Goal: Information Seeking & Learning: Learn about a topic

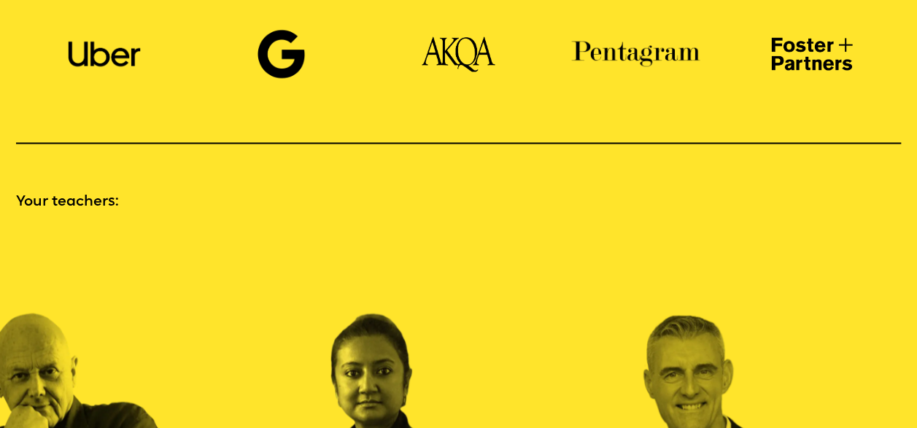
scroll to position [1459, 0]
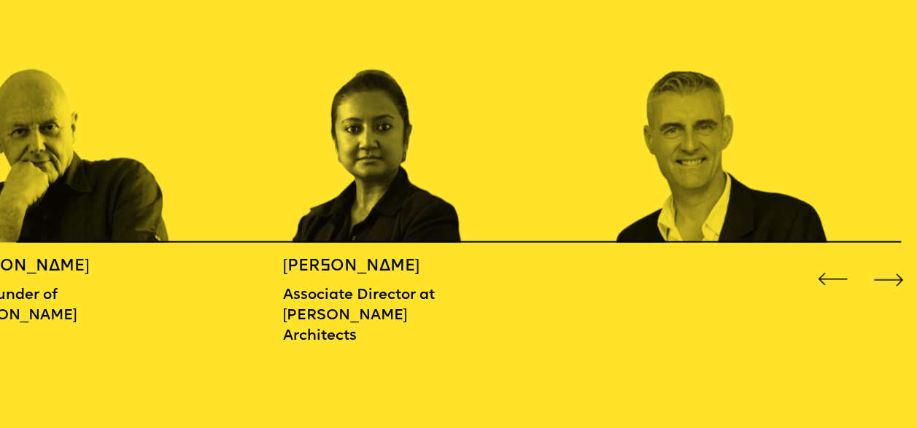
click at [886, 276] on div "Next slide" at bounding box center [888, 279] width 36 height 36
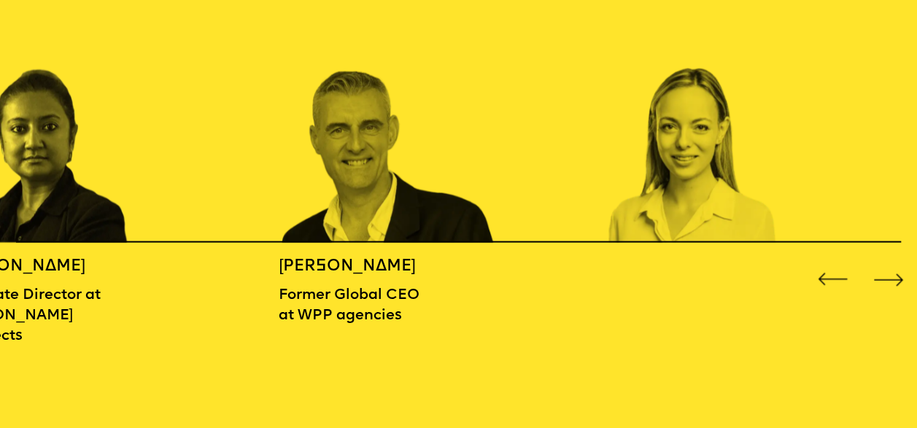
click at [886, 276] on div "Next slide" at bounding box center [888, 279] width 36 height 36
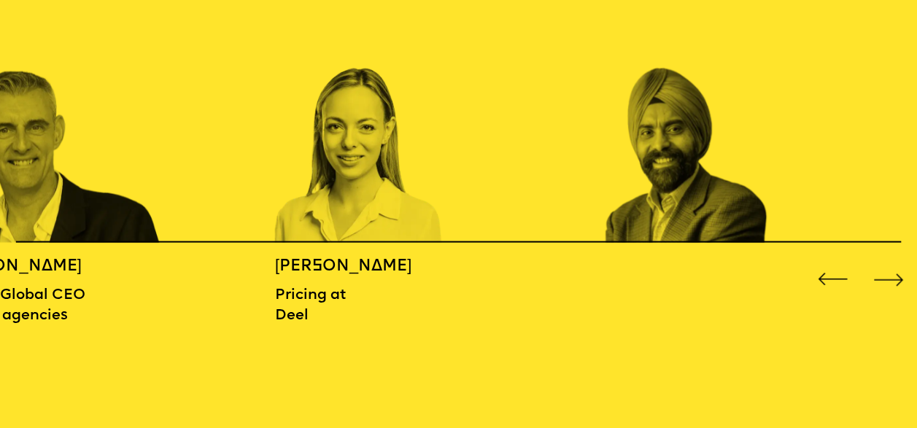
click at [886, 276] on div "Next slide" at bounding box center [888, 279] width 36 height 36
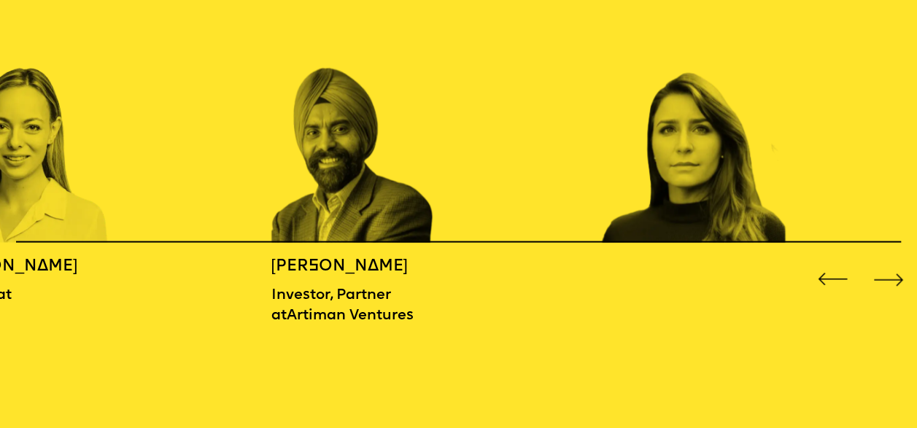
click at [886, 276] on div "Next slide" at bounding box center [888, 279] width 36 height 36
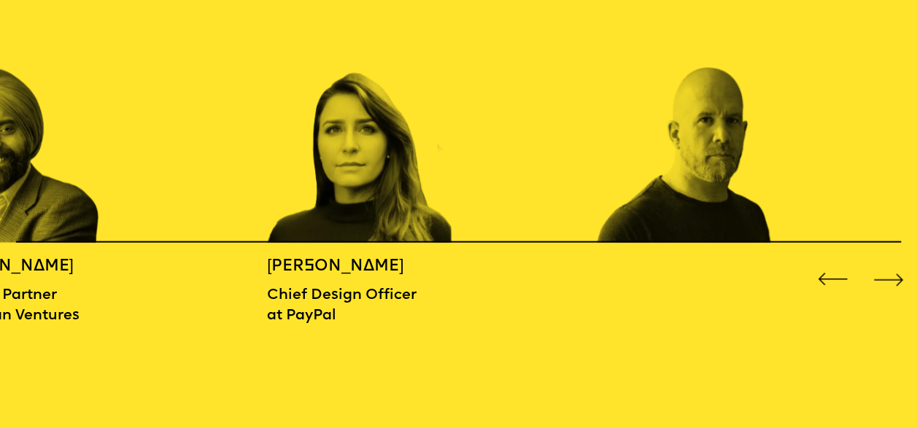
click at [886, 276] on div "Next slide" at bounding box center [888, 279] width 36 height 36
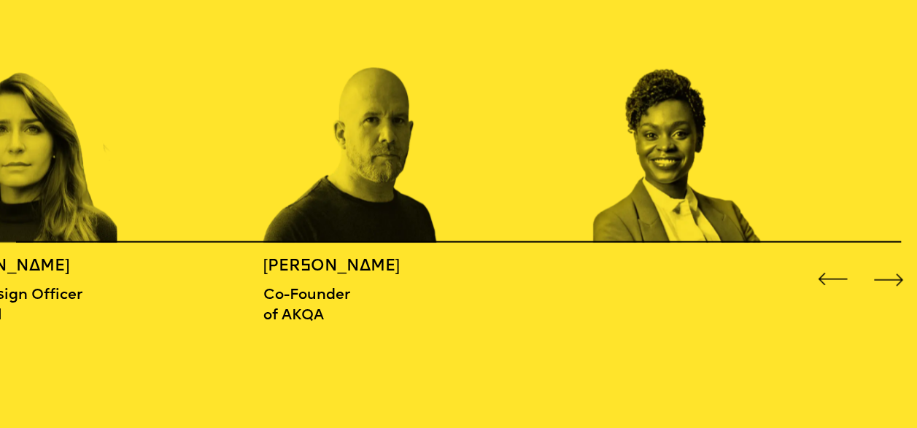
click at [886, 276] on div "Next slide" at bounding box center [888, 279] width 36 height 36
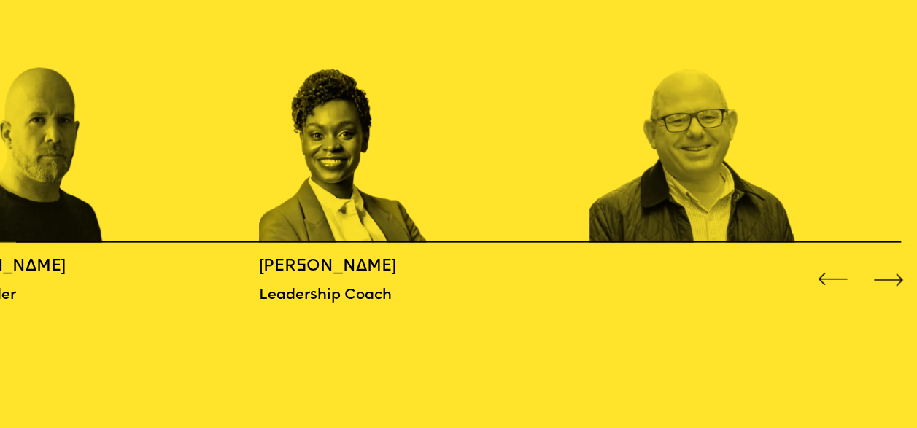
click at [886, 276] on div "Next slide" at bounding box center [888, 279] width 36 height 36
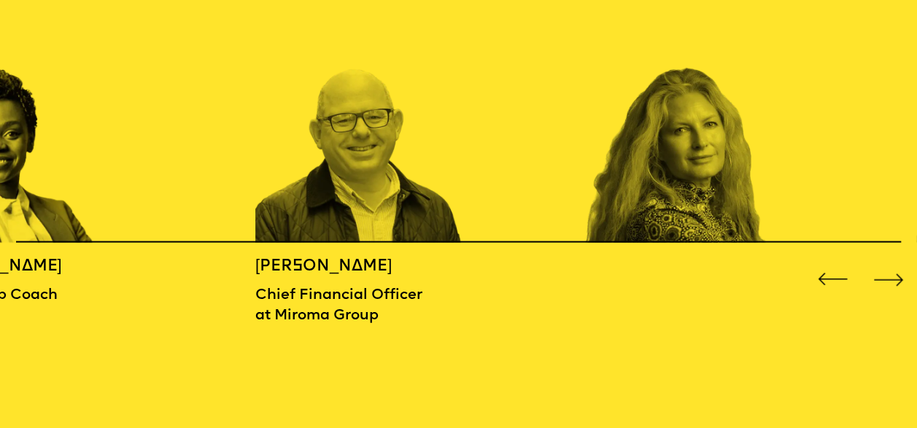
click at [886, 276] on div "Next slide" at bounding box center [888, 279] width 36 height 36
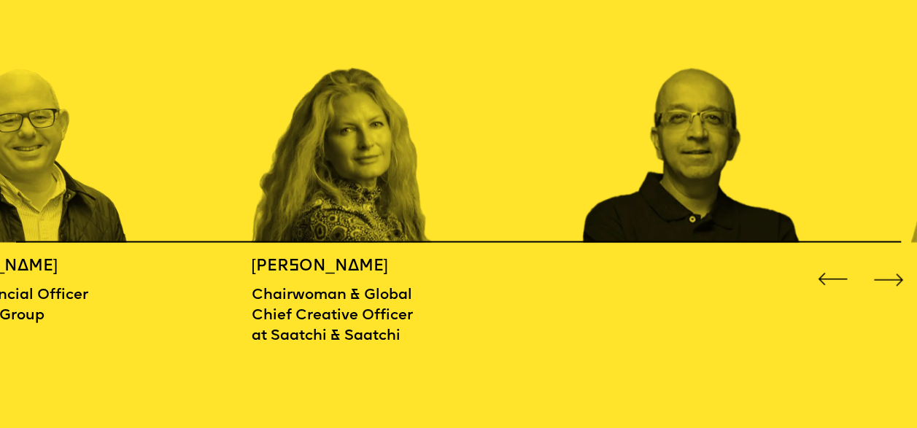
click at [886, 276] on div "Next slide" at bounding box center [888, 279] width 36 height 36
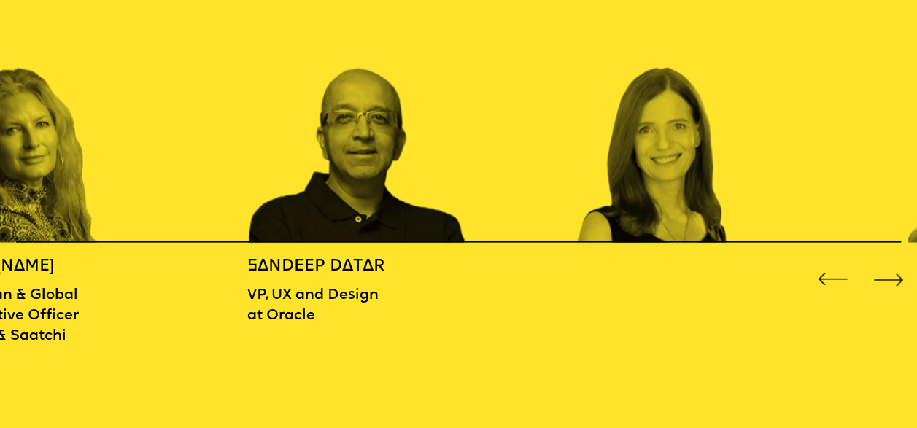
click at [886, 276] on div "Next slide" at bounding box center [888, 279] width 36 height 36
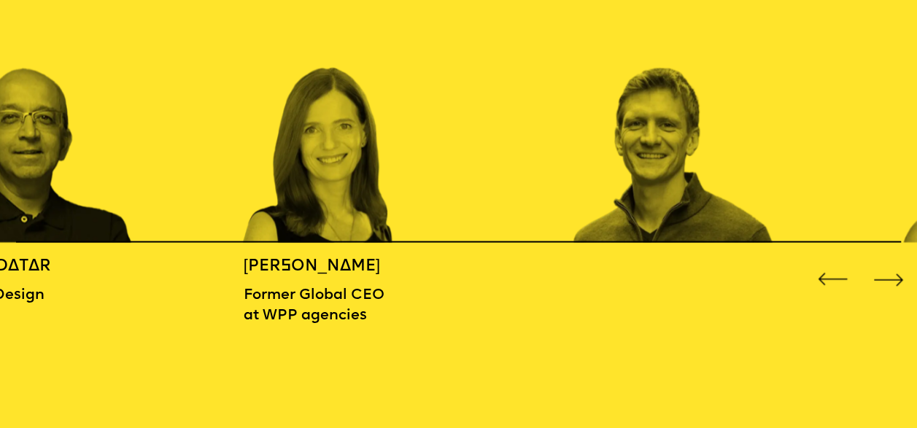
click at [886, 276] on div "Next slide" at bounding box center [888, 279] width 36 height 36
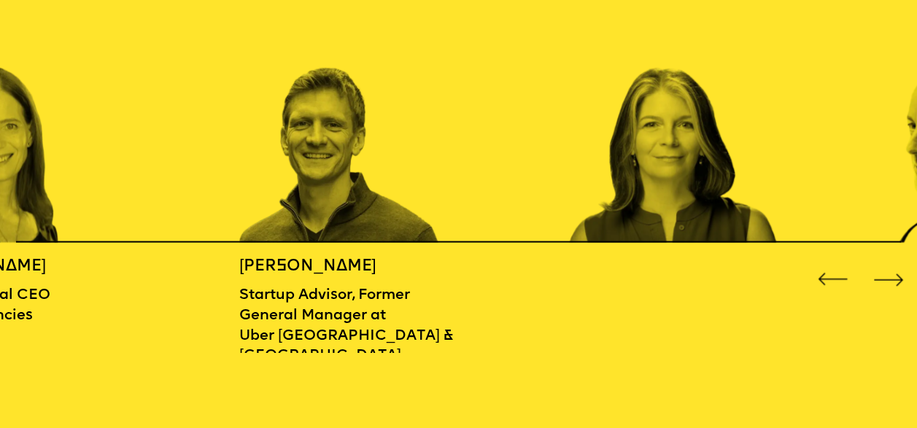
click at [886, 276] on div "Next slide" at bounding box center [888, 279] width 36 height 36
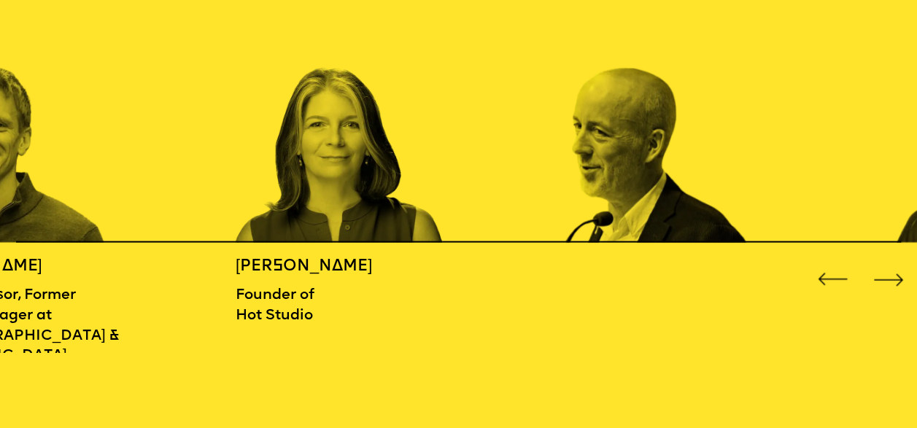
click at [886, 276] on div "Next slide" at bounding box center [888, 279] width 36 height 36
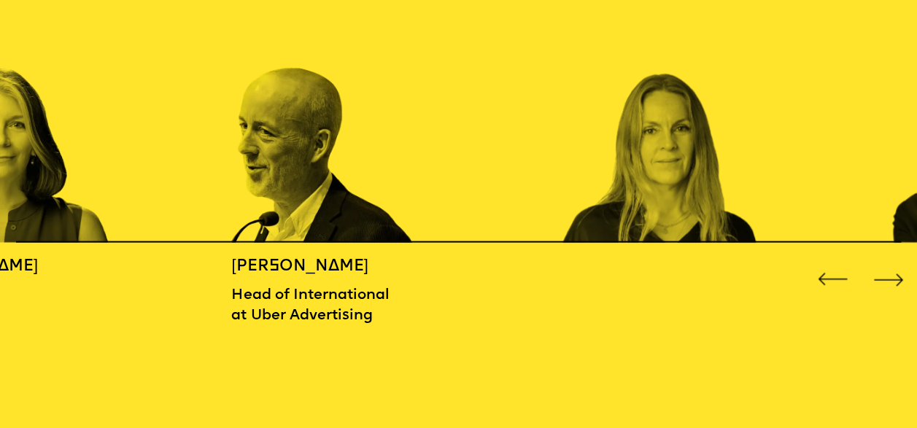
click at [886, 276] on div "Next slide" at bounding box center [888, 279] width 36 height 36
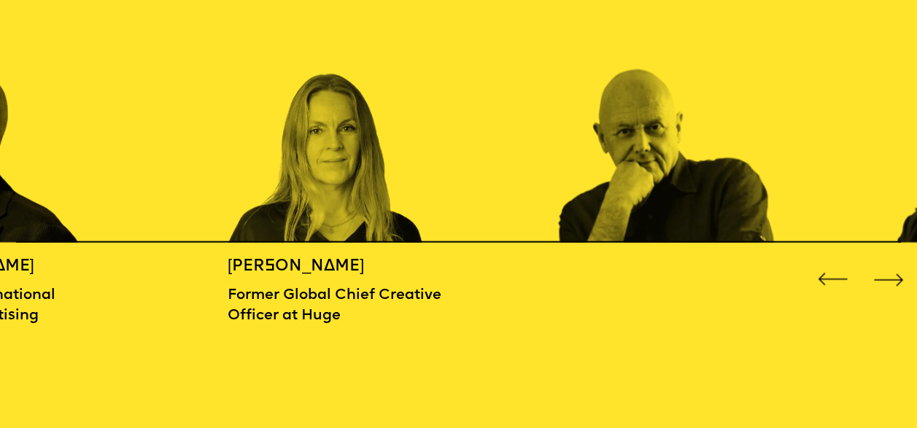
click at [886, 276] on div "Next slide" at bounding box center [888, 279] width 36 height 36
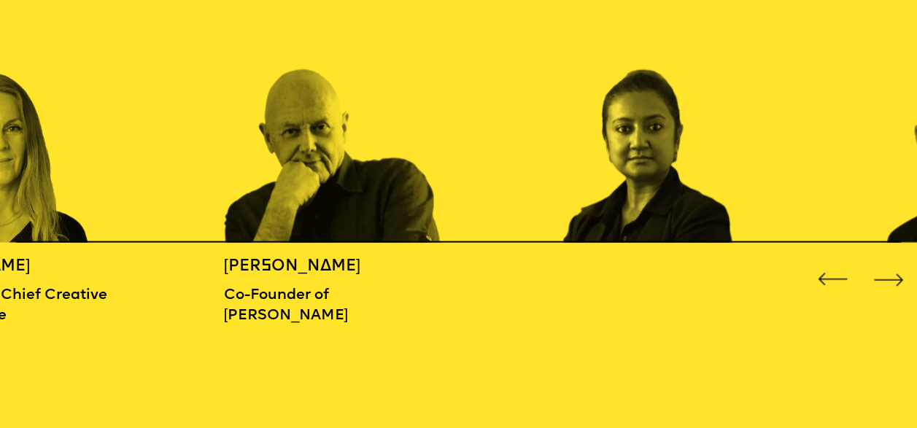
click at [886, 276] on div "Next slide" at bounding box center [888, 279] width 36 height 36
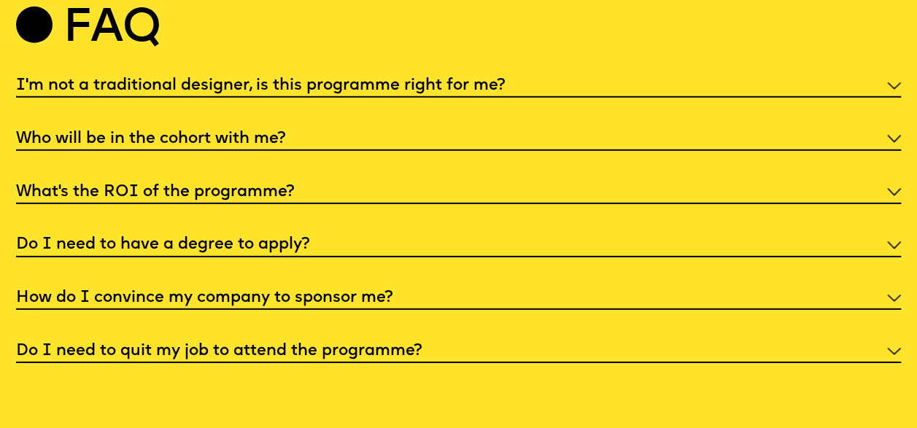
scroll to position [4882, 0]
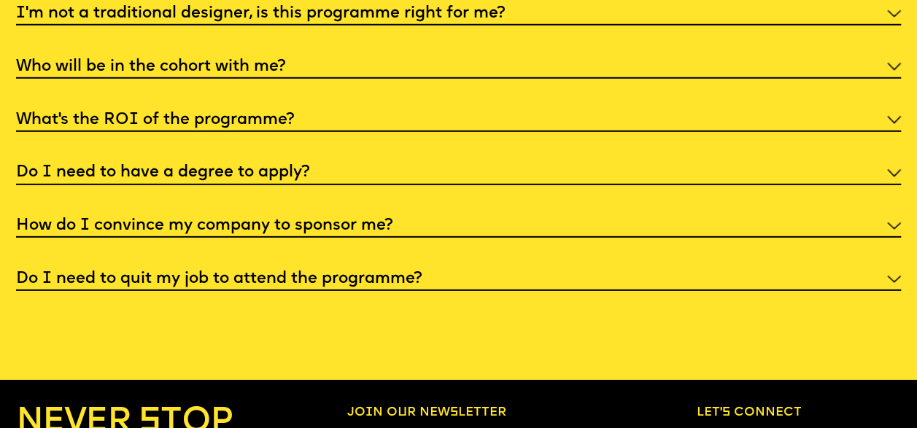
click at [902, 82] on div "Faq I'm not a traditional designer, is this programme right for me? Though the …" at bounding box center [458, 114] width 917 height 354
click at [895, 18] on img at bounding box center [894, 14] width 14 height 8
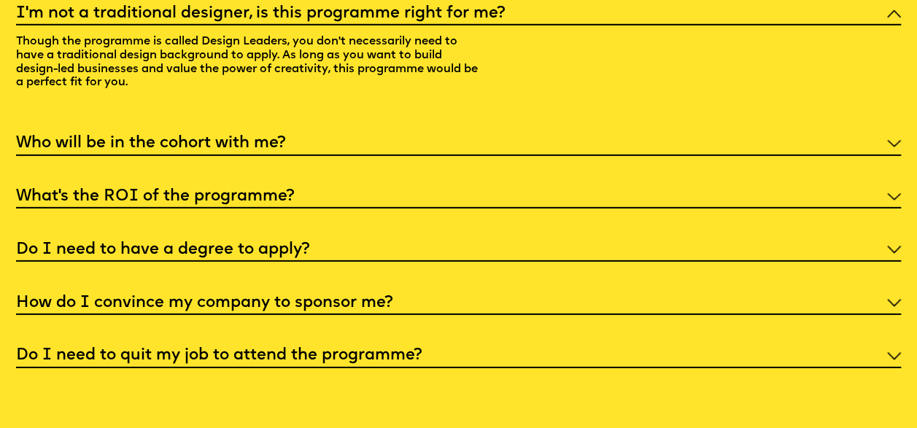
click at [895, 18] on img at bounding box center [894, 14] width 14 height 8
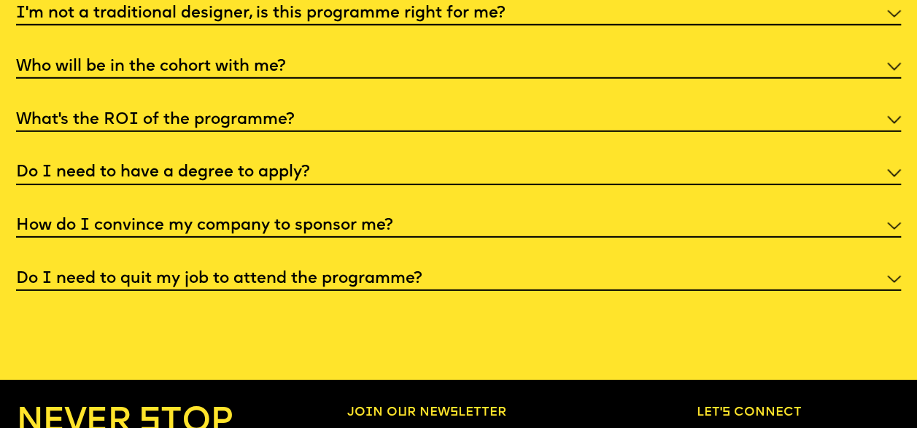
click at [899, 124] on img at bounding box center [894, 120] width 14 height 8
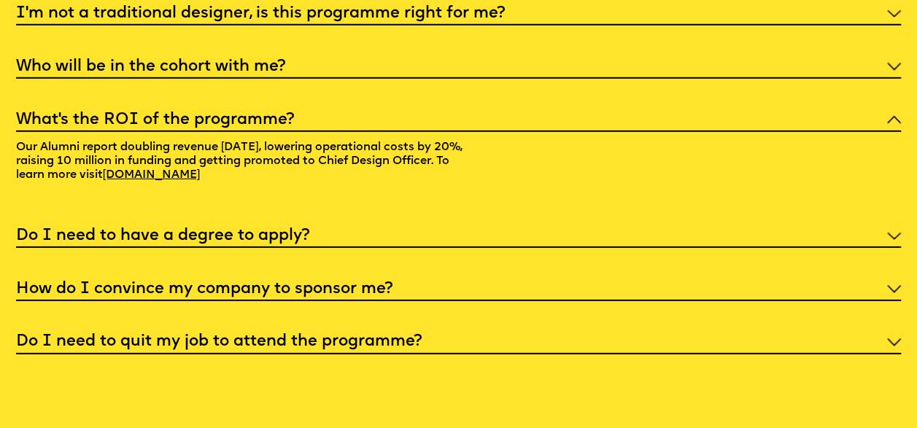
click at [889, 124] on img at bounding box center [894, 120] width 14 height 8
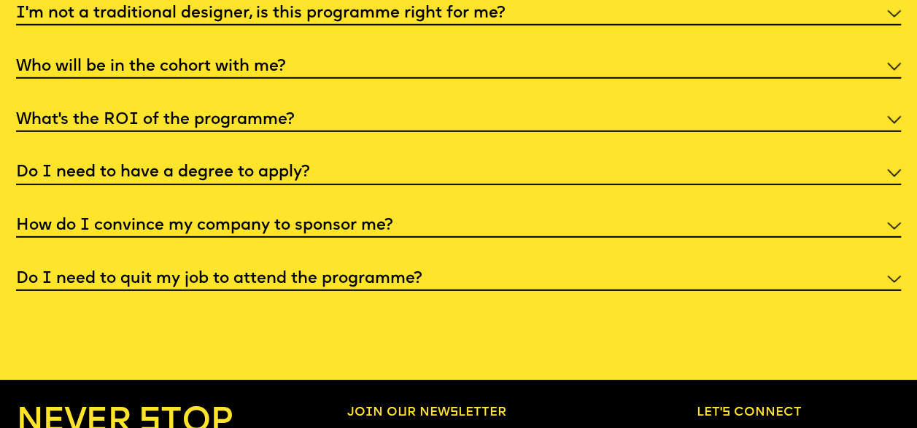
click at [472, 238] on div "How do I convince my company to sponsor me?" at bounding box center [458, 225] width 885 height 26
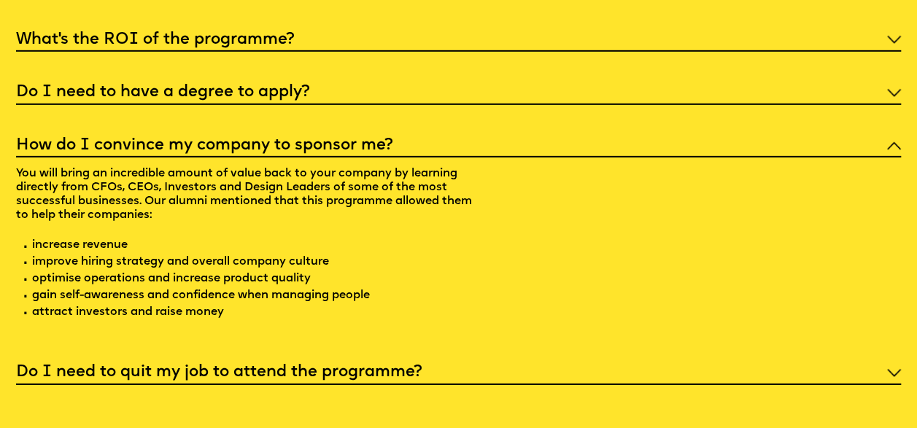
scroll to position [5027, 0]
